Goal: Transaction & Acquisition: Purchase product/service

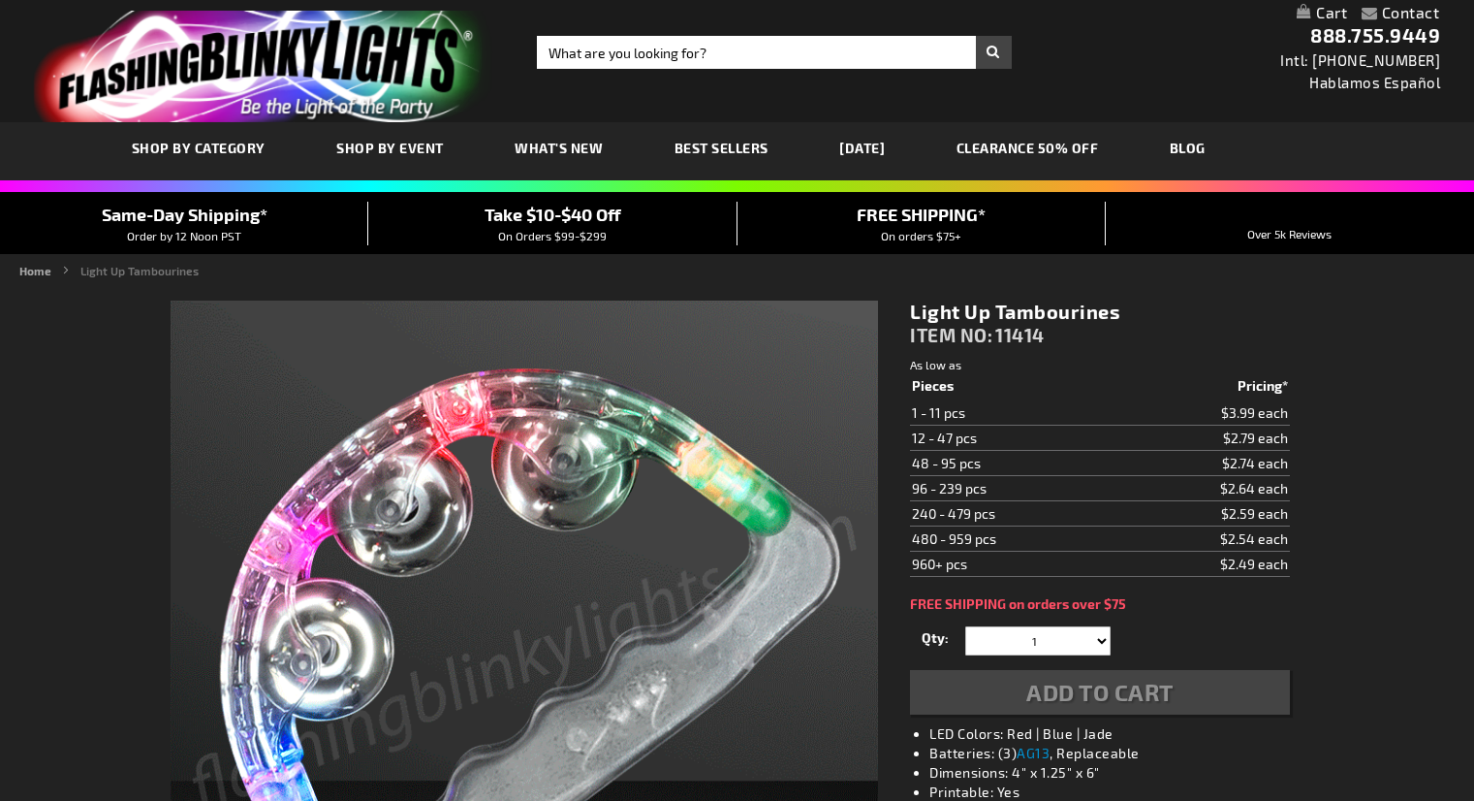
click at [1047, 150] on link "CLEARANCE 50% OFF" at bounding box center [1028, 147] width 172 height 65
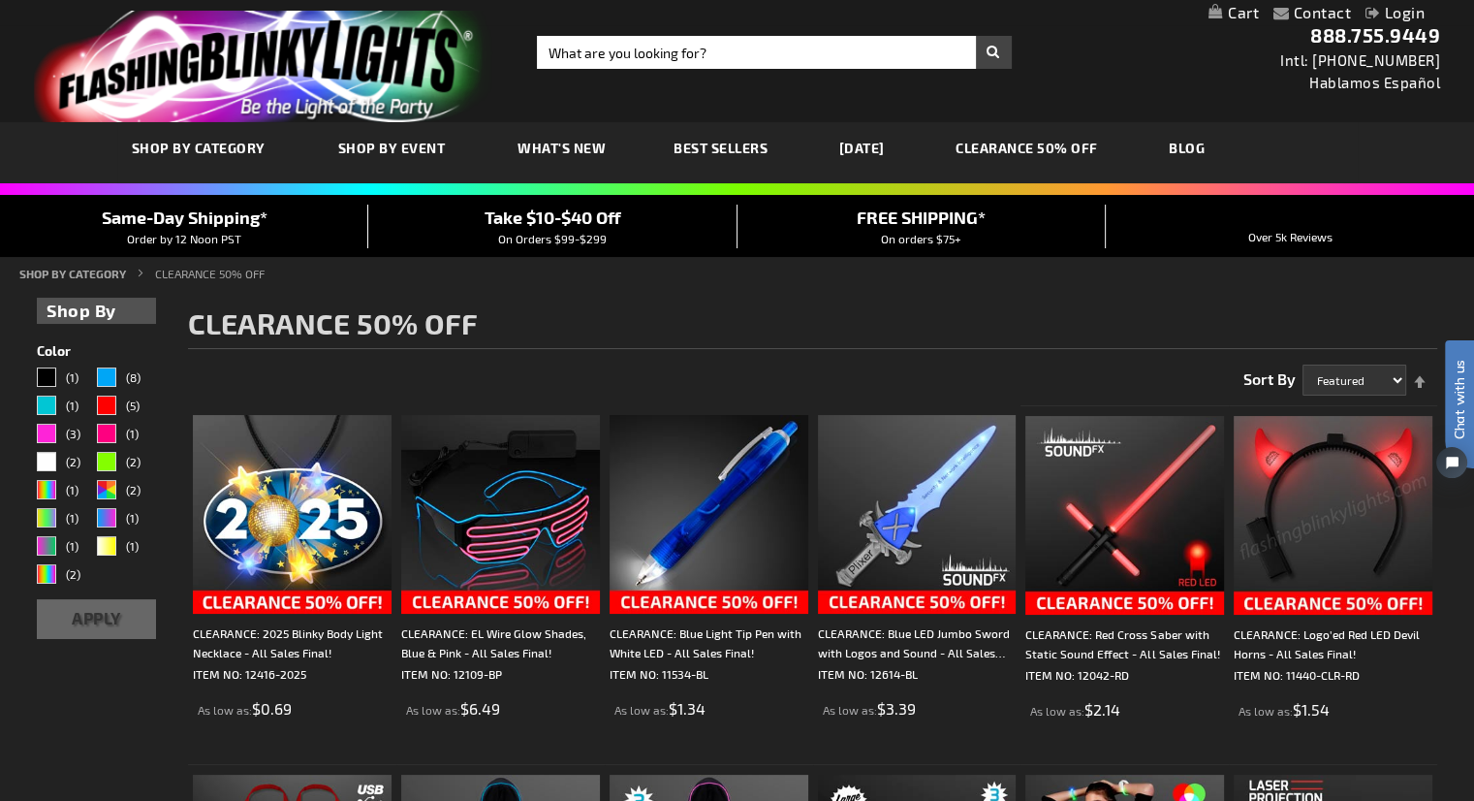
drag, startPoint x: 1478, startPoint y: 129, endPoint x: 1250, endPoint y: 47, distance: 241.9
click at [559, 215] on span "Take $10-$40 Off" at bounding box center [553, 216] width 137 height 21
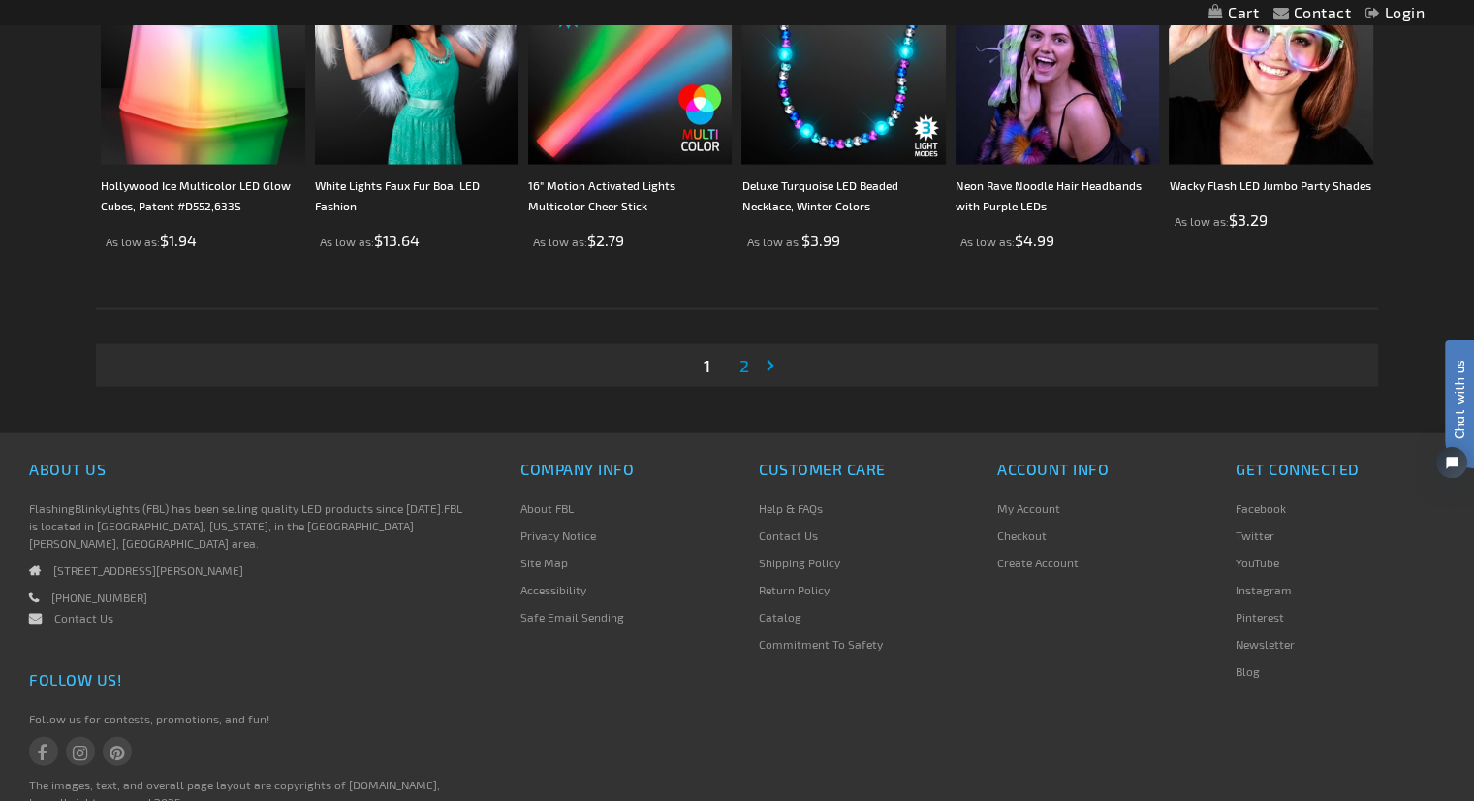
scroll to position [4028, 0]
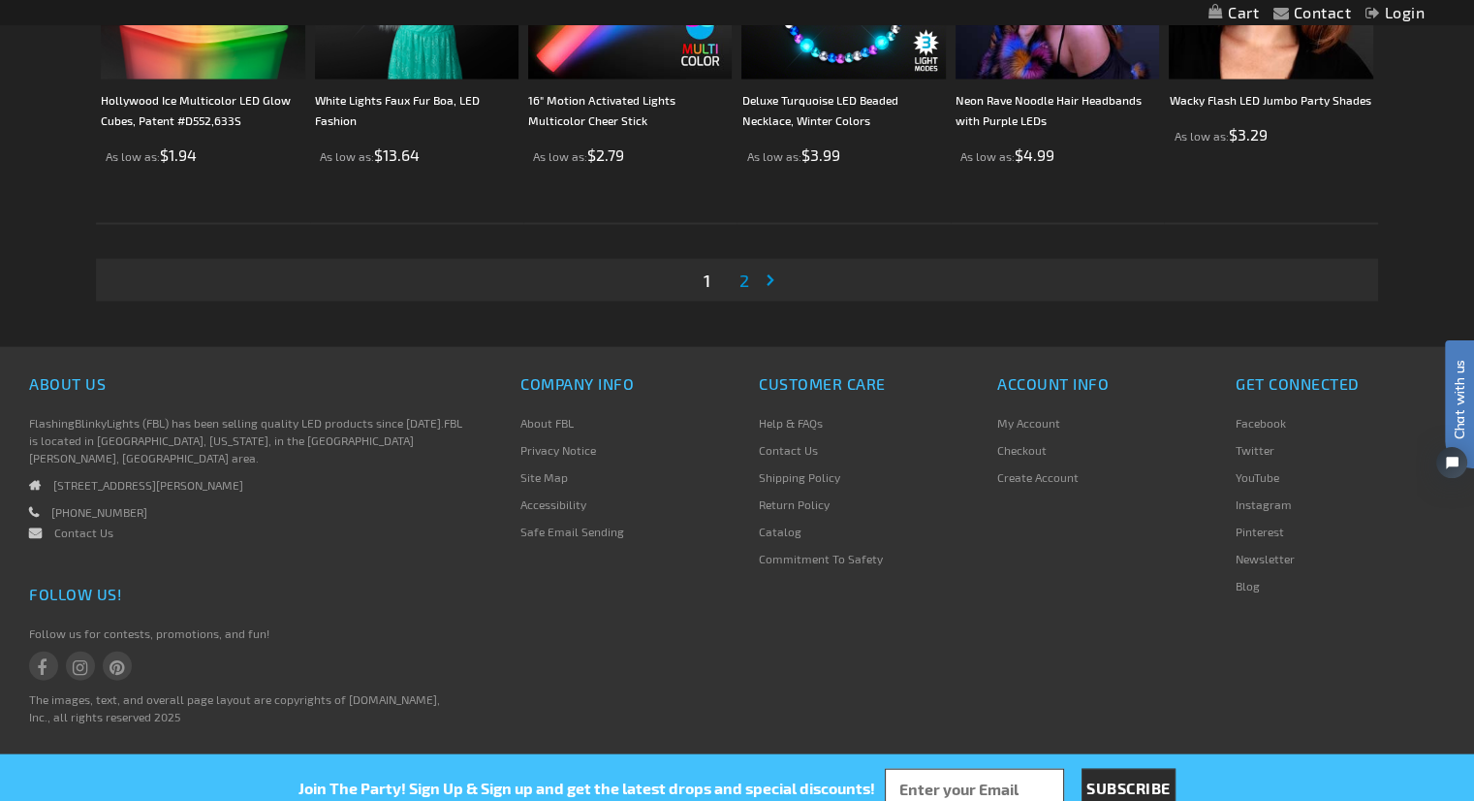
drag, startPoint x: 1473, startPoint y: 126, endPoint x: 1476, endPoint y: 768, distance: 641.7
click at [767, 282] on link "Page Next" at bounding box center [774, 280] width 19 height 29
click at [769, 282] on link "Page Next" at bounding box center [774, 280] width 19 height 29
click at [747, 280] on span "2" at bounding box center [745, 279] width 10 height 21
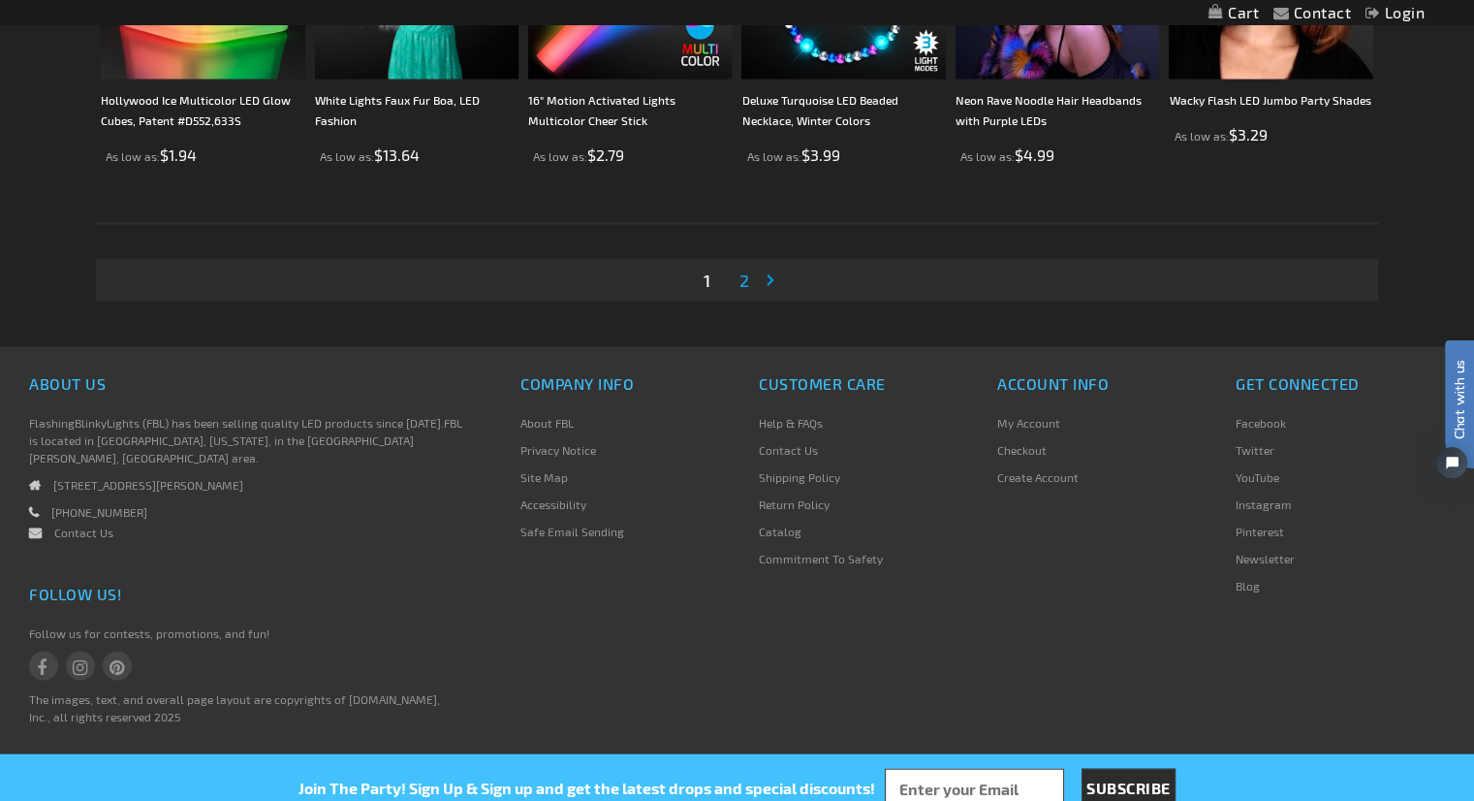
click at [741, 280] on span "2" at bounding box center [745, 279] width 10 height 21
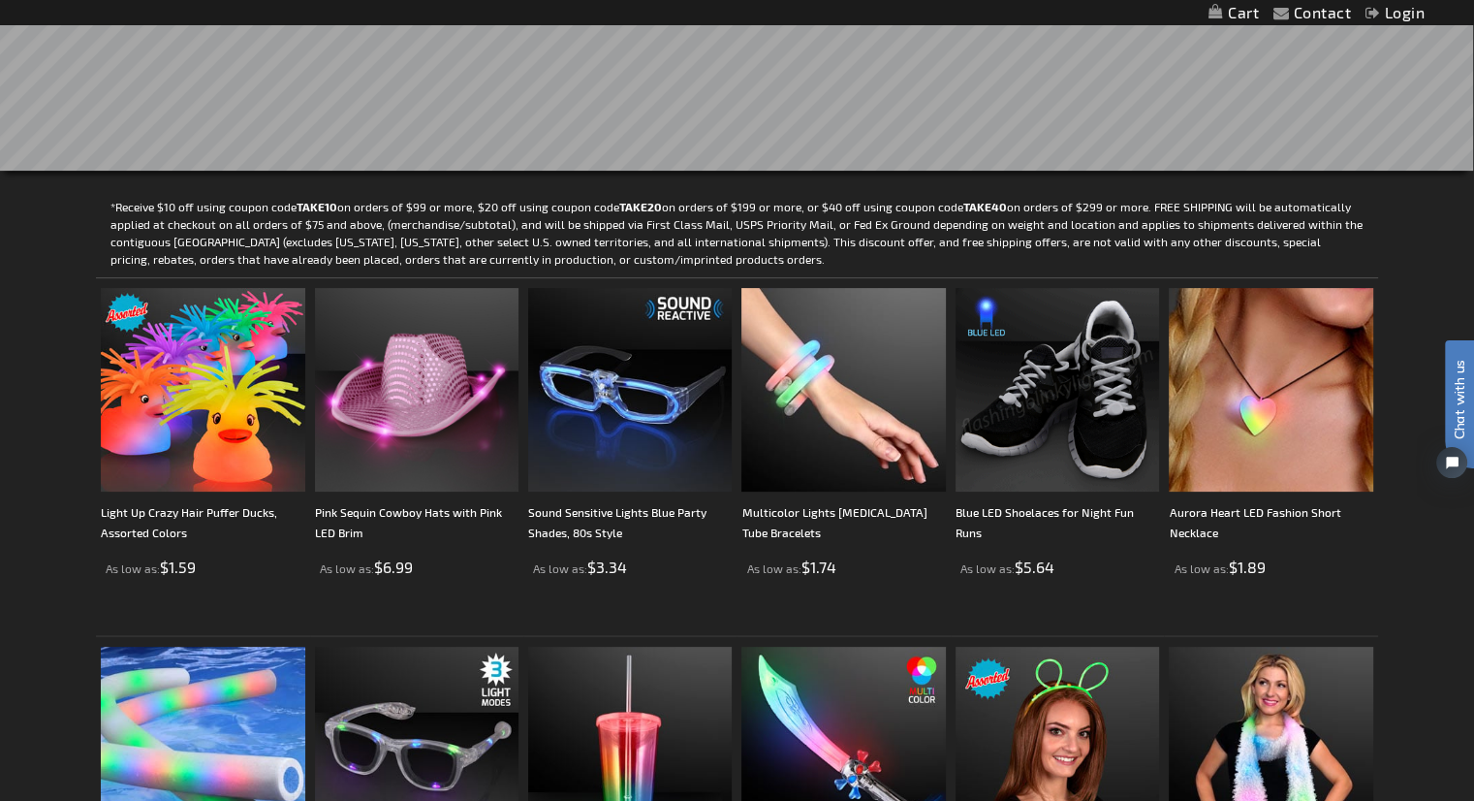
scroll to position [384, 0]
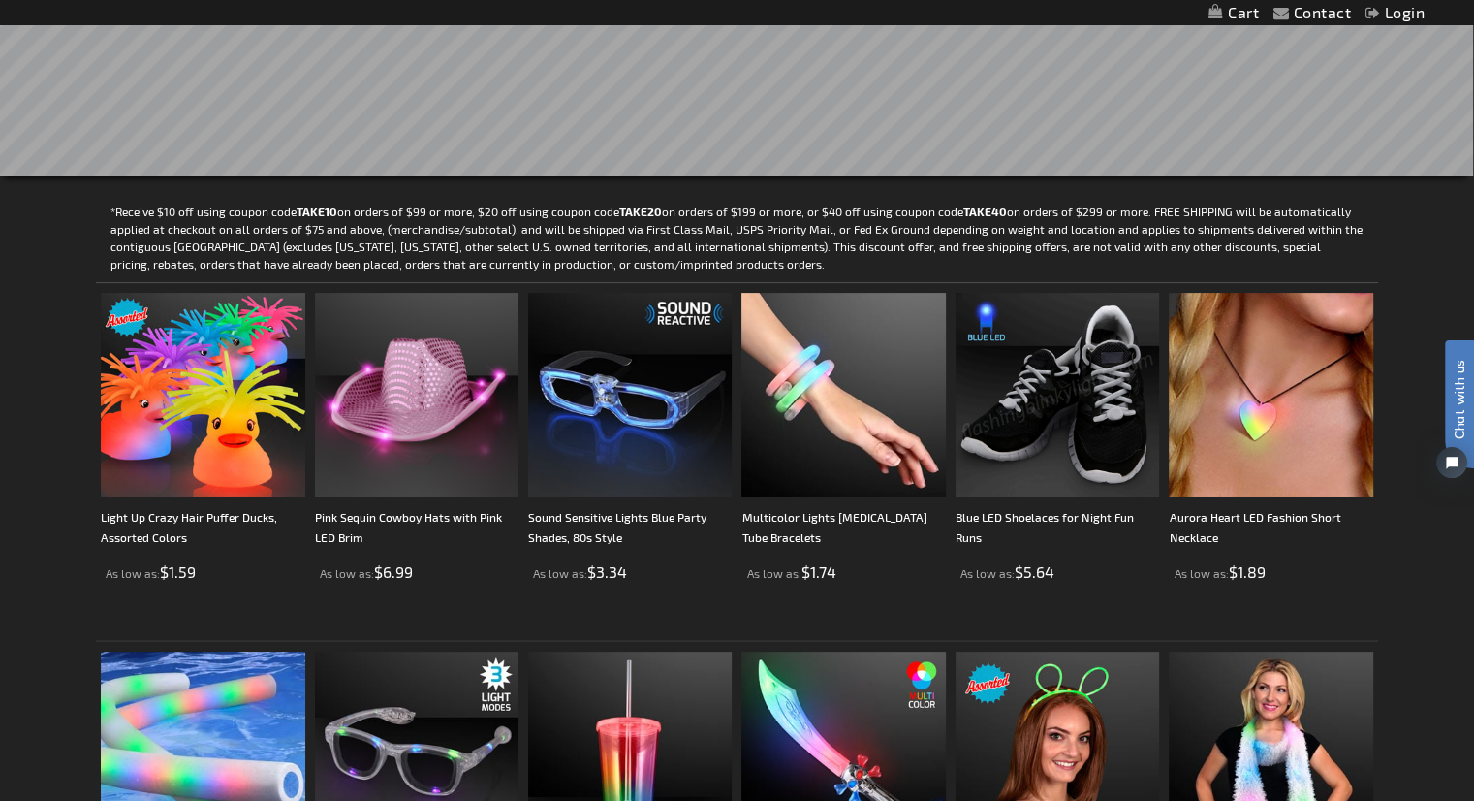
drag, startPoint x: 1480, startPoint y: 135, endPoint x: 1401, endPoint y: 201, distance: 103.3
click at [1088, 396] on img at bounding box center [1058, 395] width 204 height 204
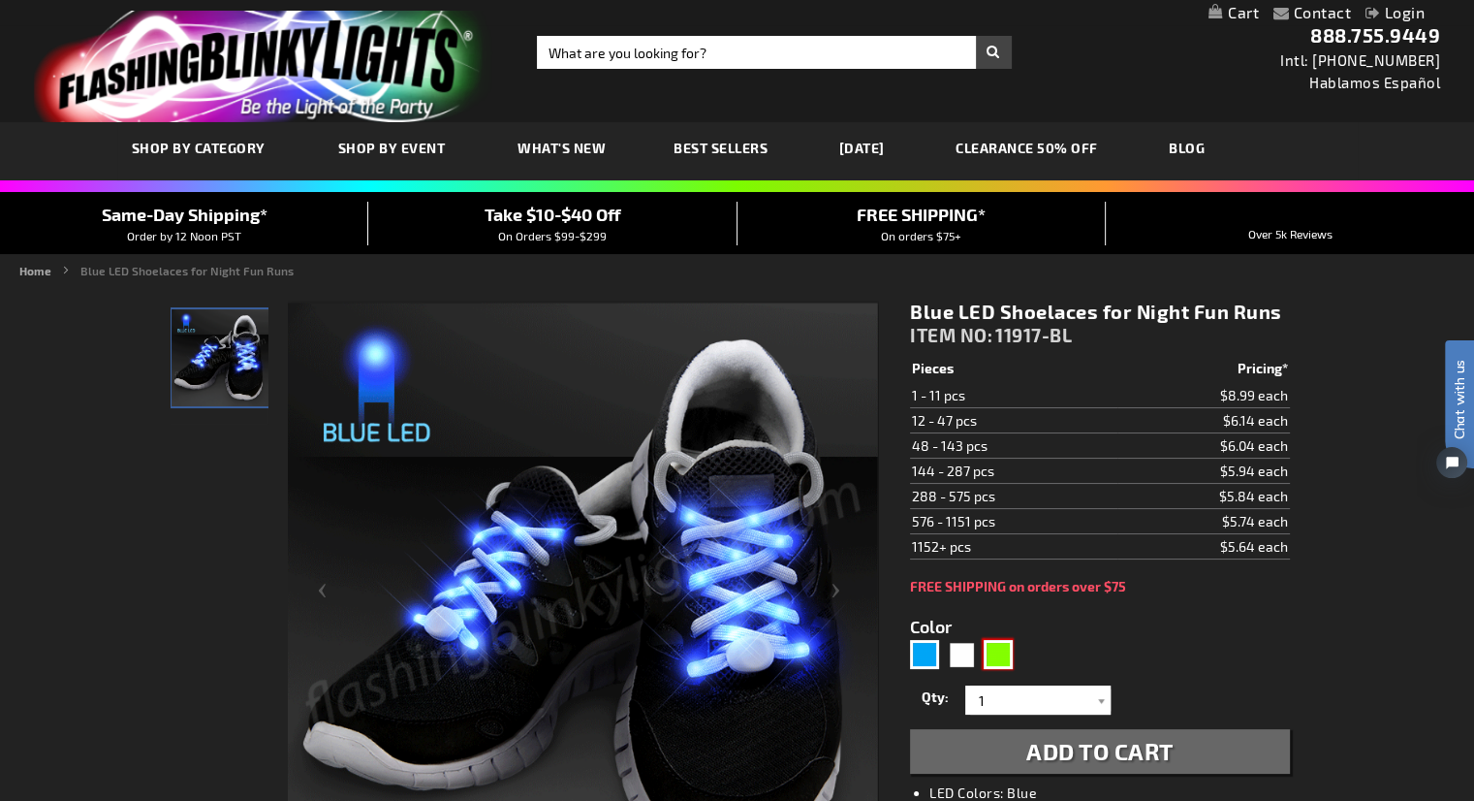
click at [1004, 658] on div "Green" at bounding box center [998, 654] width 29 height 29
type input "5648"
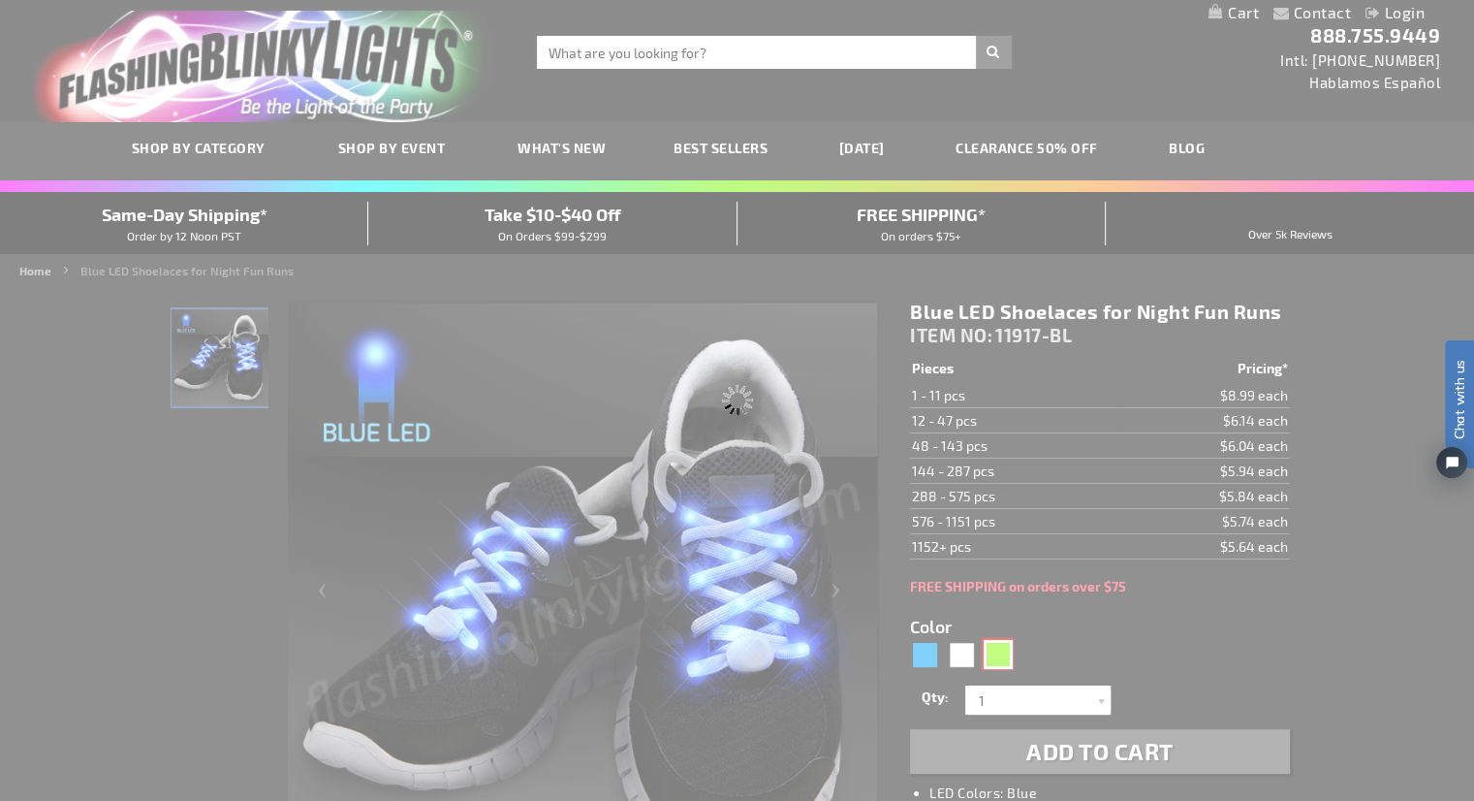
type input "11917-GN"
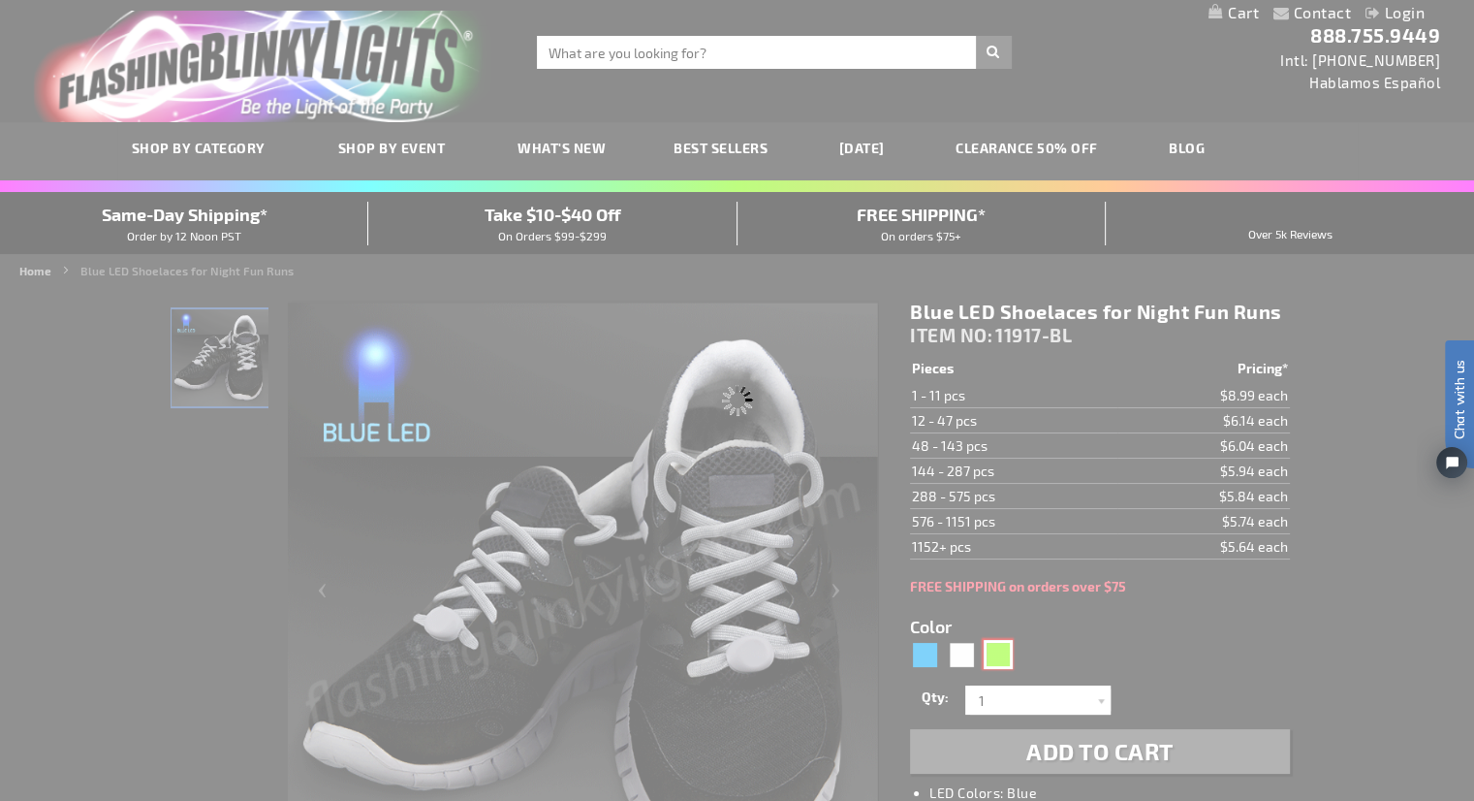
type input "Customize - Jade Light Up Shoelaces for Night Runs - ITEM NO: 11917-GN"
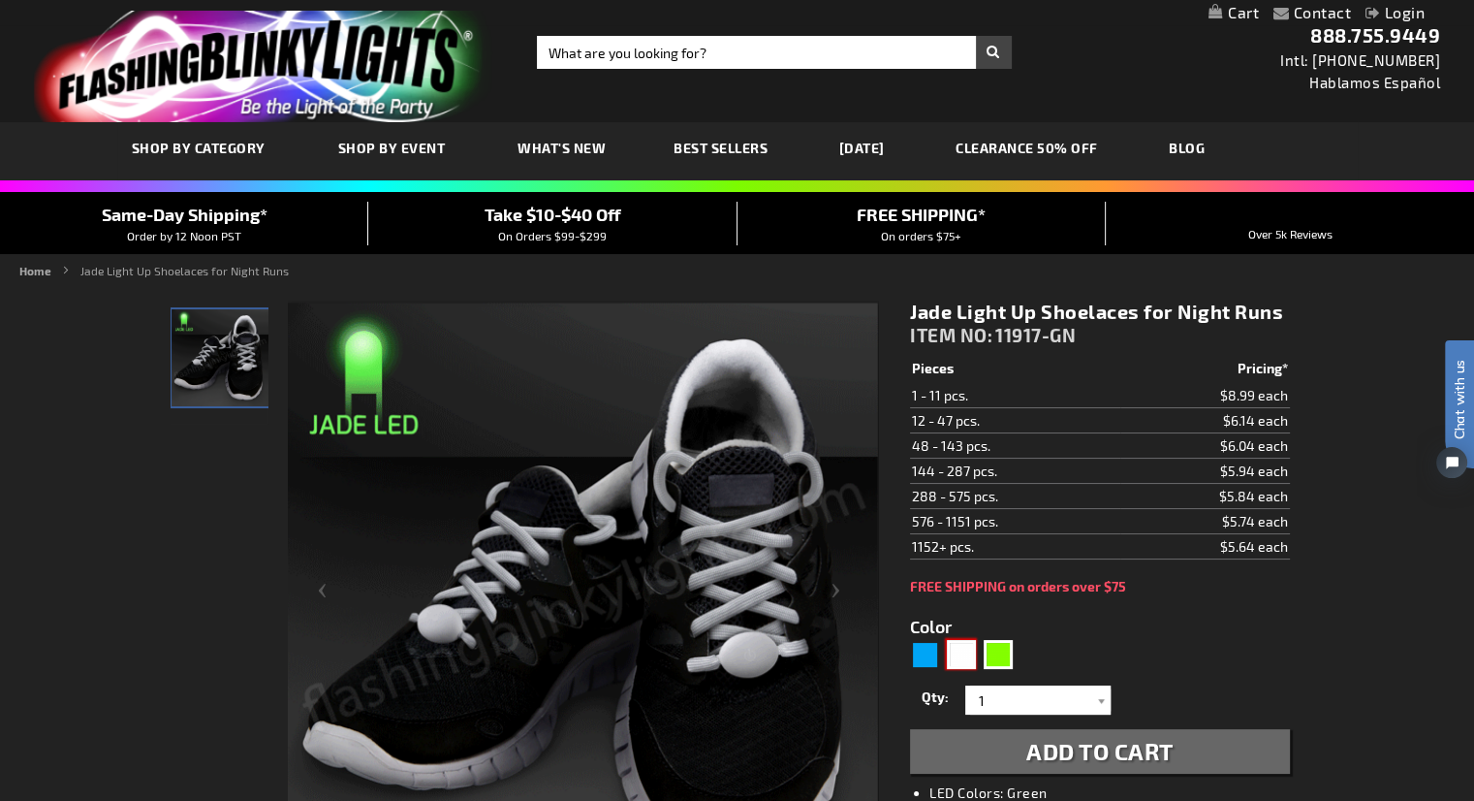
click at [954, 656] on div "White" at bounding box center [961, 654] width 29 height 29
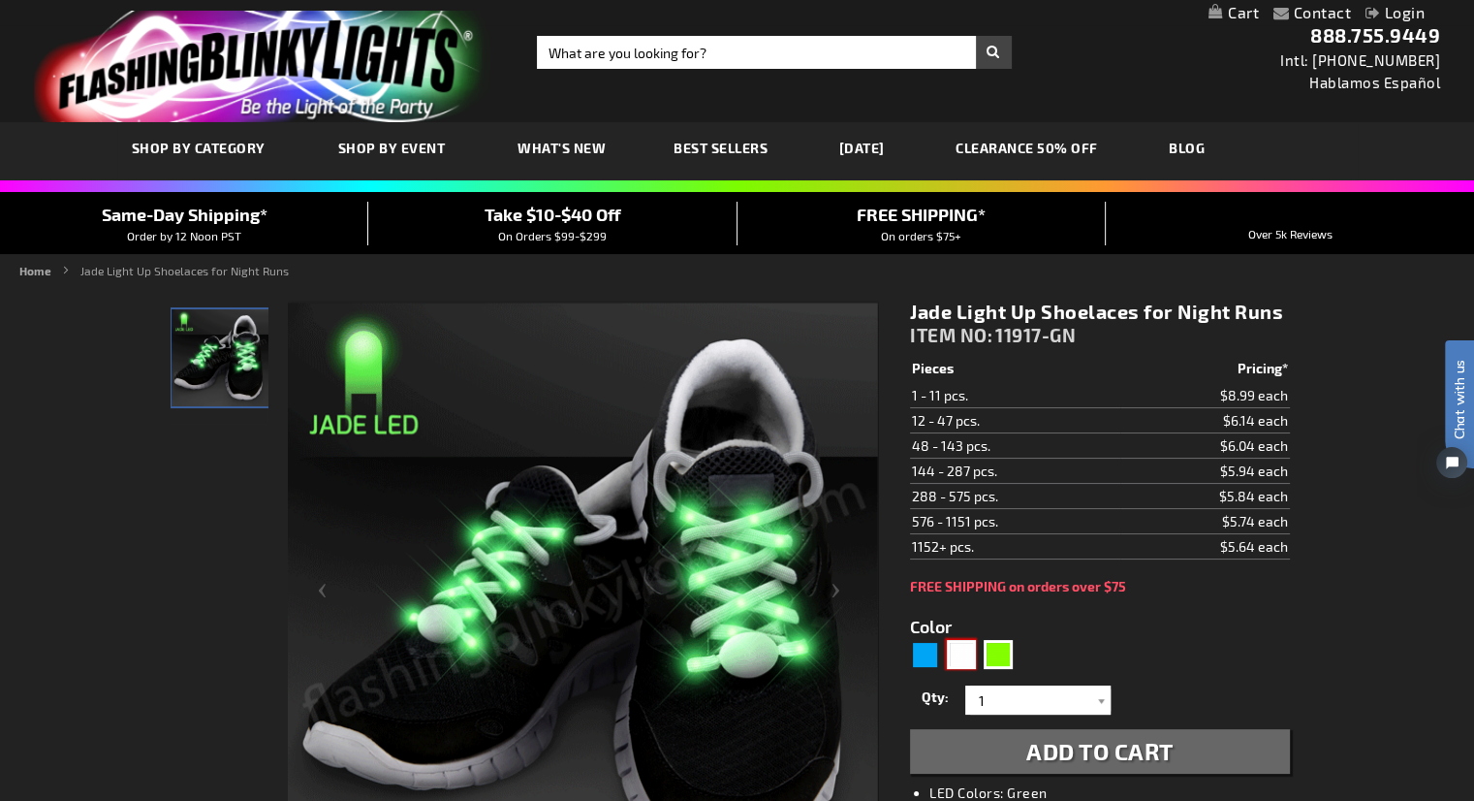
type input "5646"
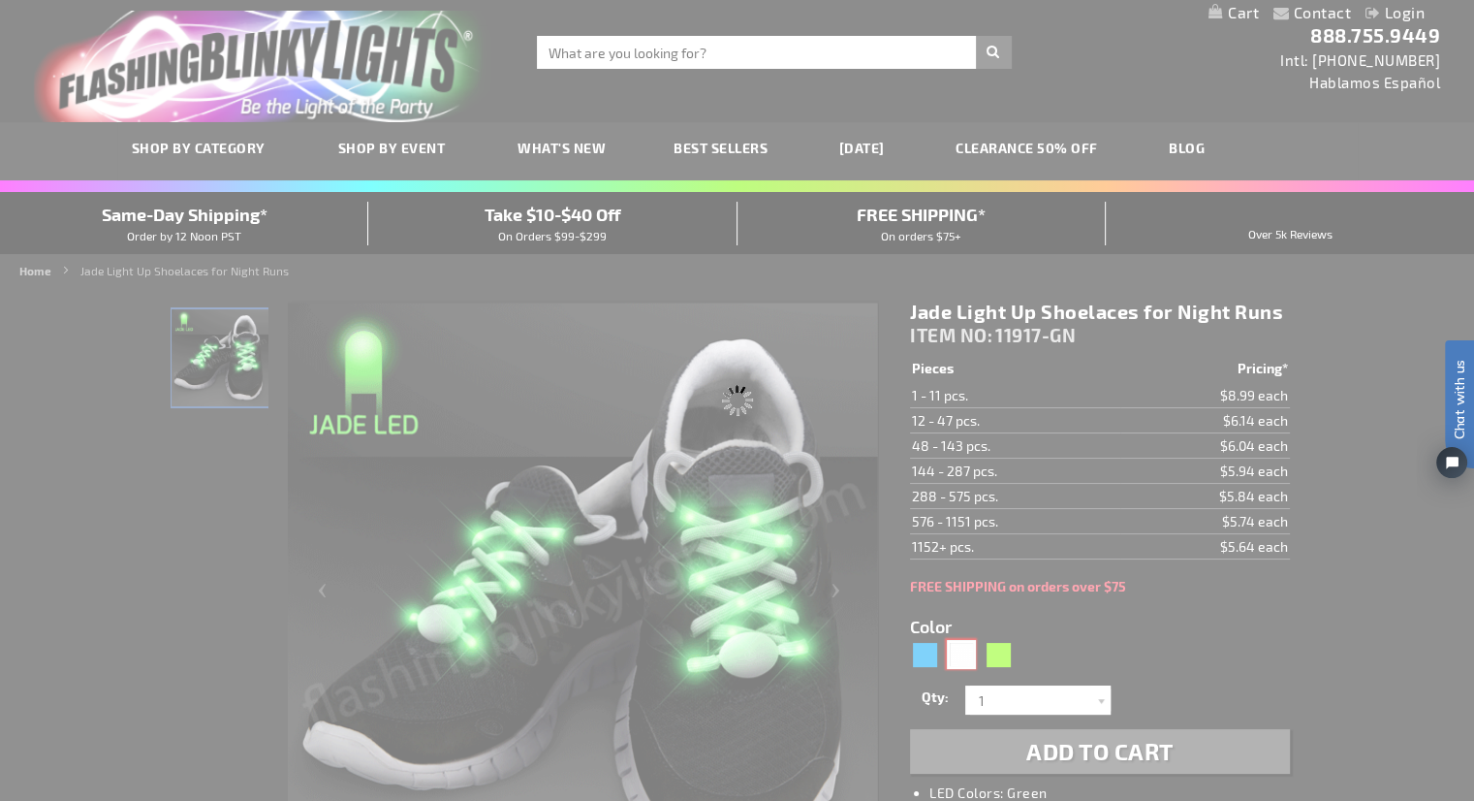
type input "11917-WT"
type input "Customize - White LED Shoelaces for Night Fun Runs - ITEM NO: 11917-WT"
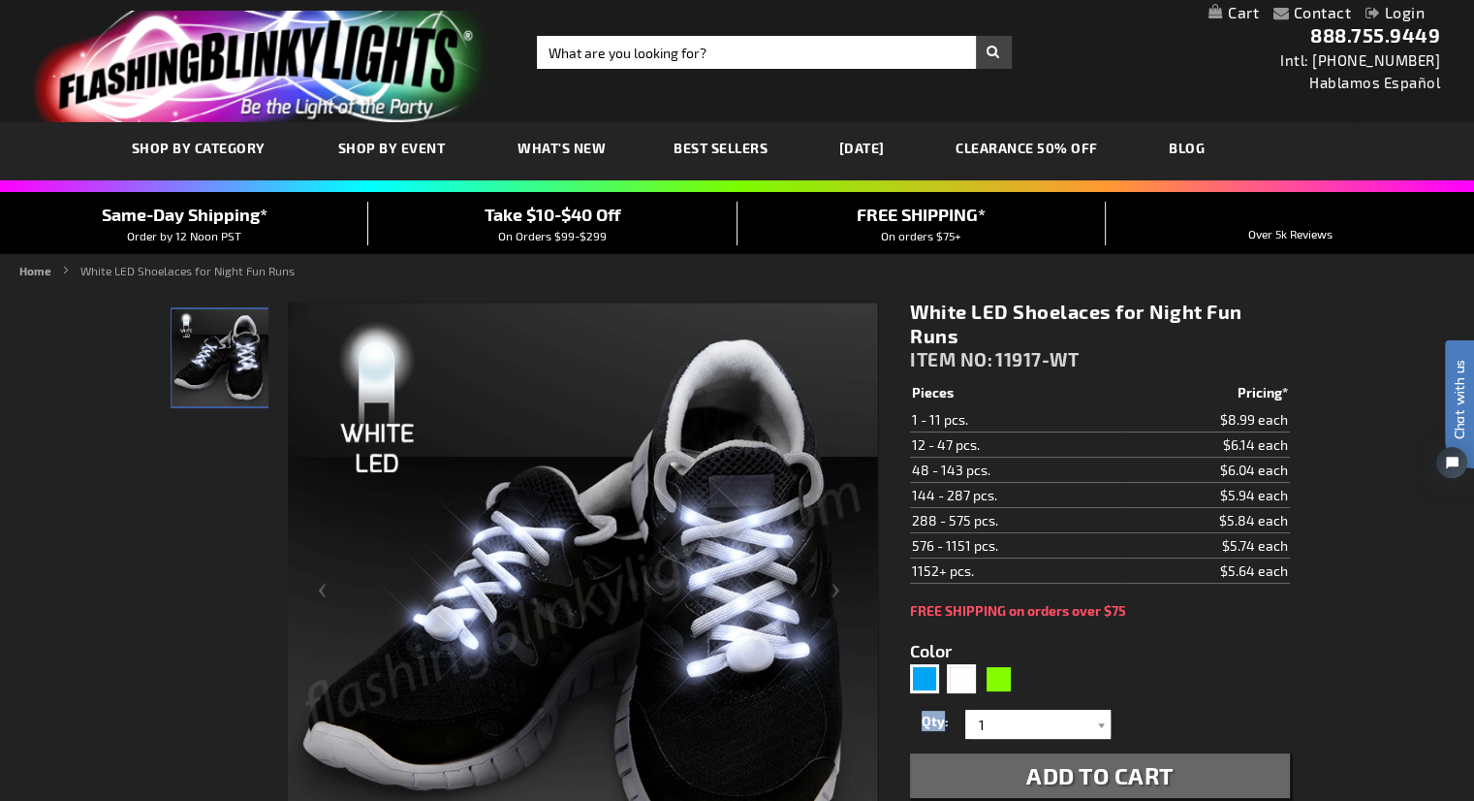
click at [910, 668] on div "White LED Shoelaces for Night Fun Runs ITEM NO: 11917-WT $5.64 Pieces Pricing* …" at bounding box center [1100, 691] width 408 height 813
